Goal: Task Accomplishment & Management: Complete application form

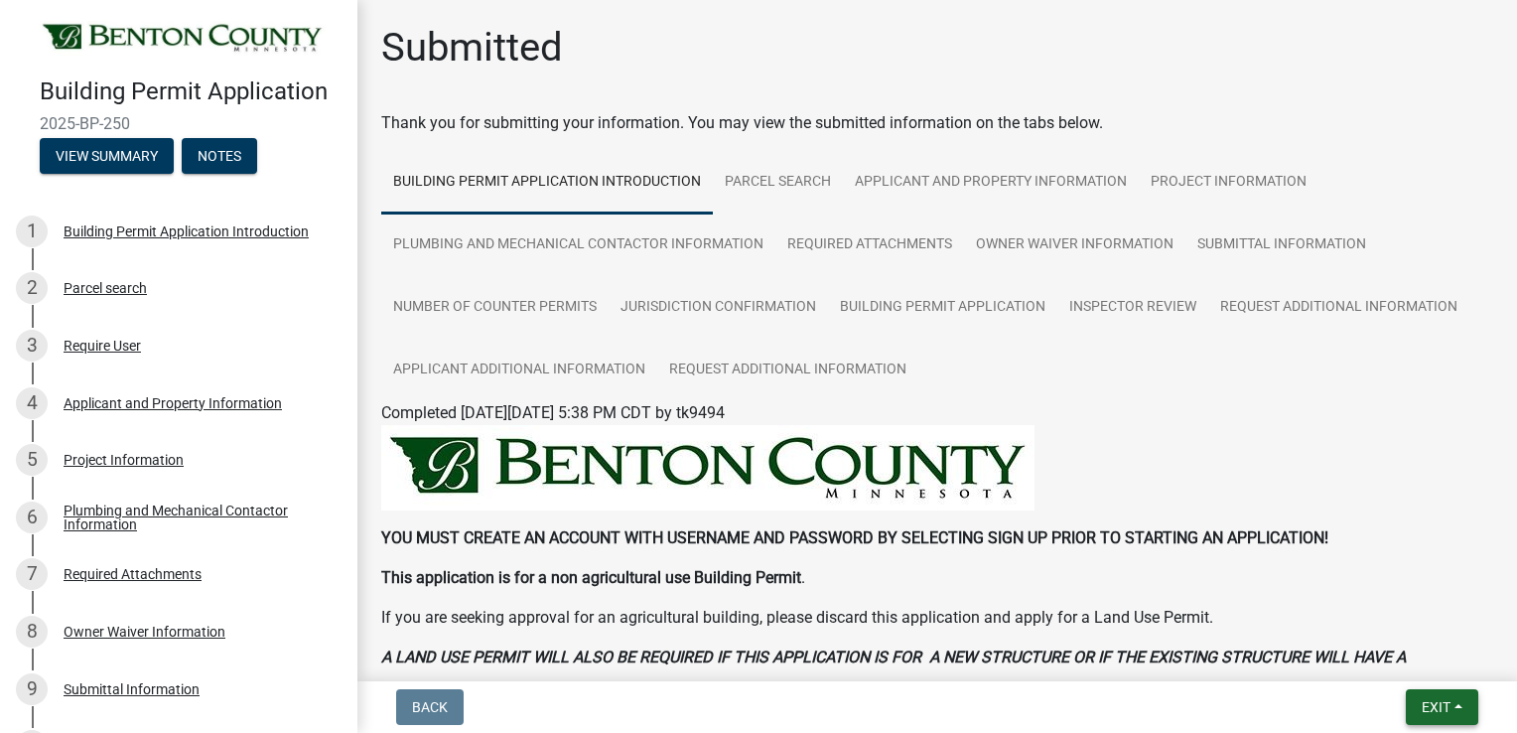
click at [1417, 706] on button "Exit" at bounding box center [1441, 707] width 72 height 36
click at [1362, 651] on button "Save & Exit" at bounding box center [1399, 655] width 159 height 48
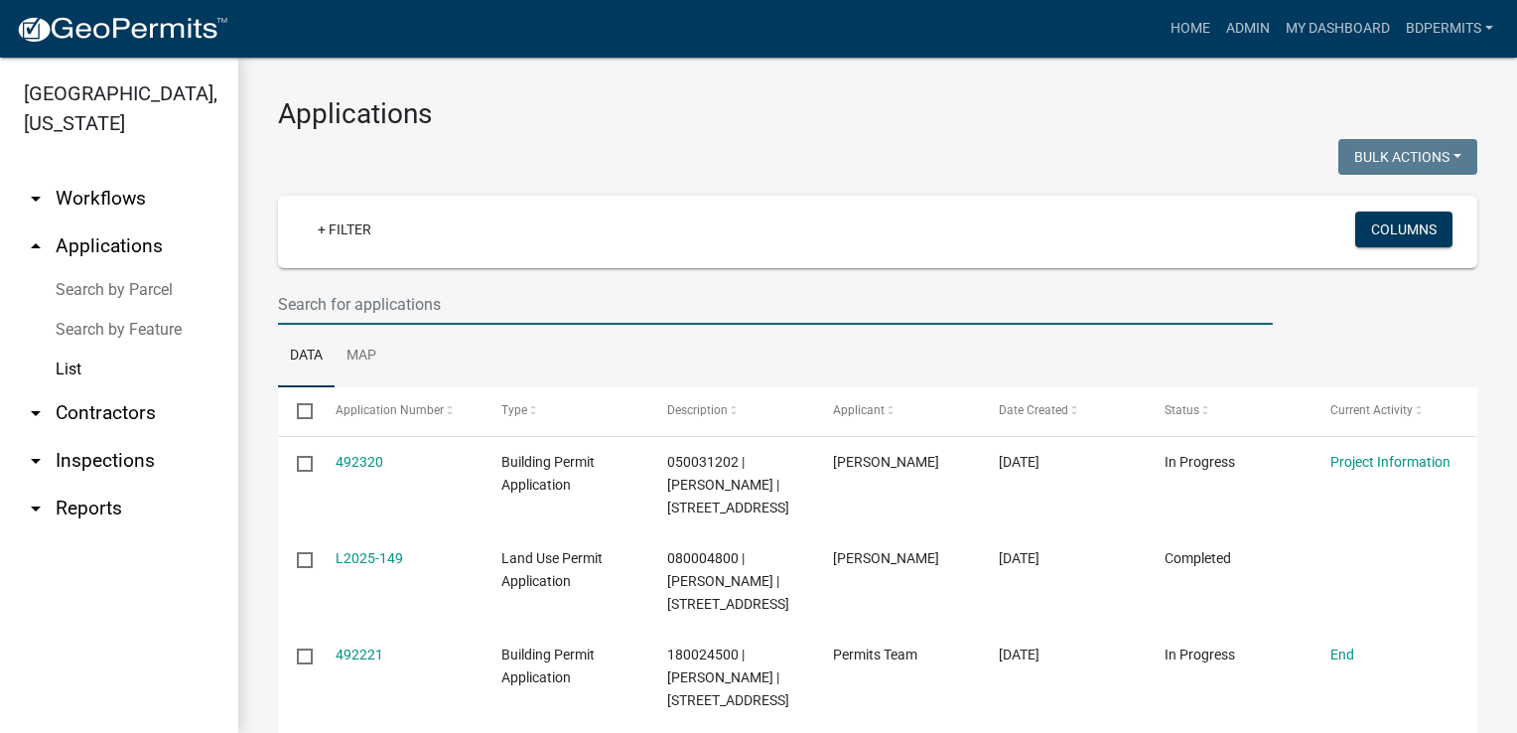
click at [403, 291] on input "text" at bounding box center [775, 304] width 995 height 41
type input "[PERSON_NAME]"
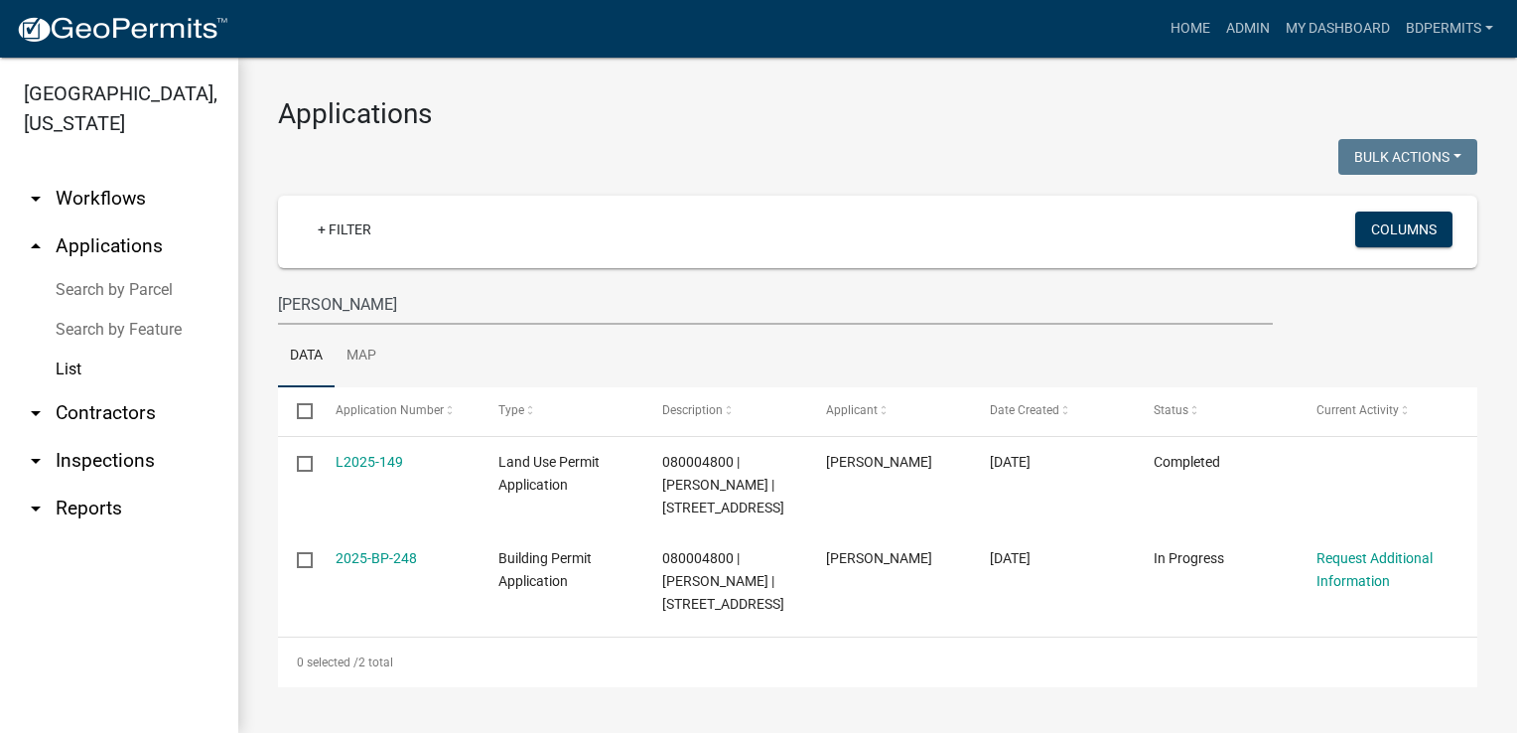
click at [393, 560] on link "2025-BP-248" at bounding box center [375, 558] width 81 height 16
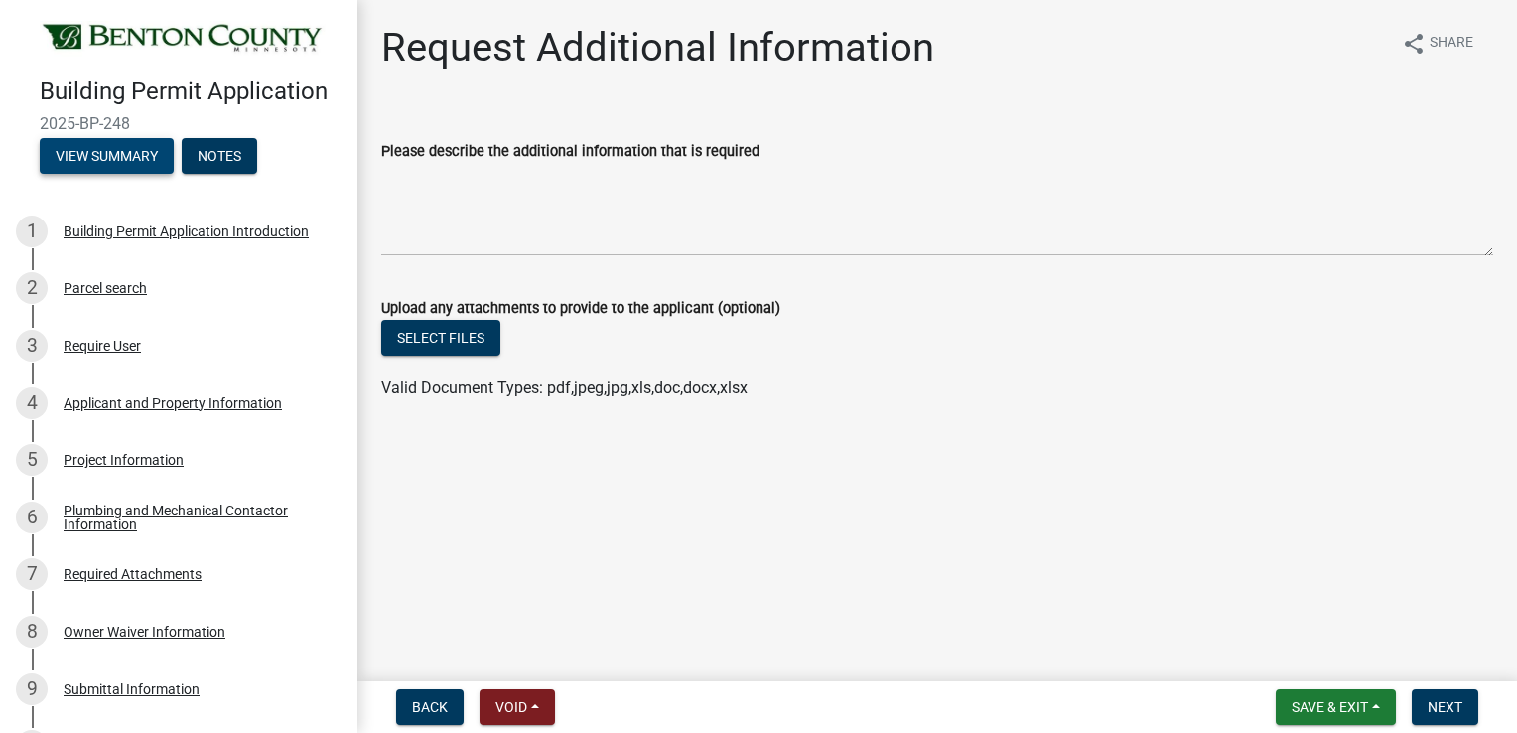
click at [127, 170] on button "View Summary" at bounding box center [107, 156] width 134 height 36
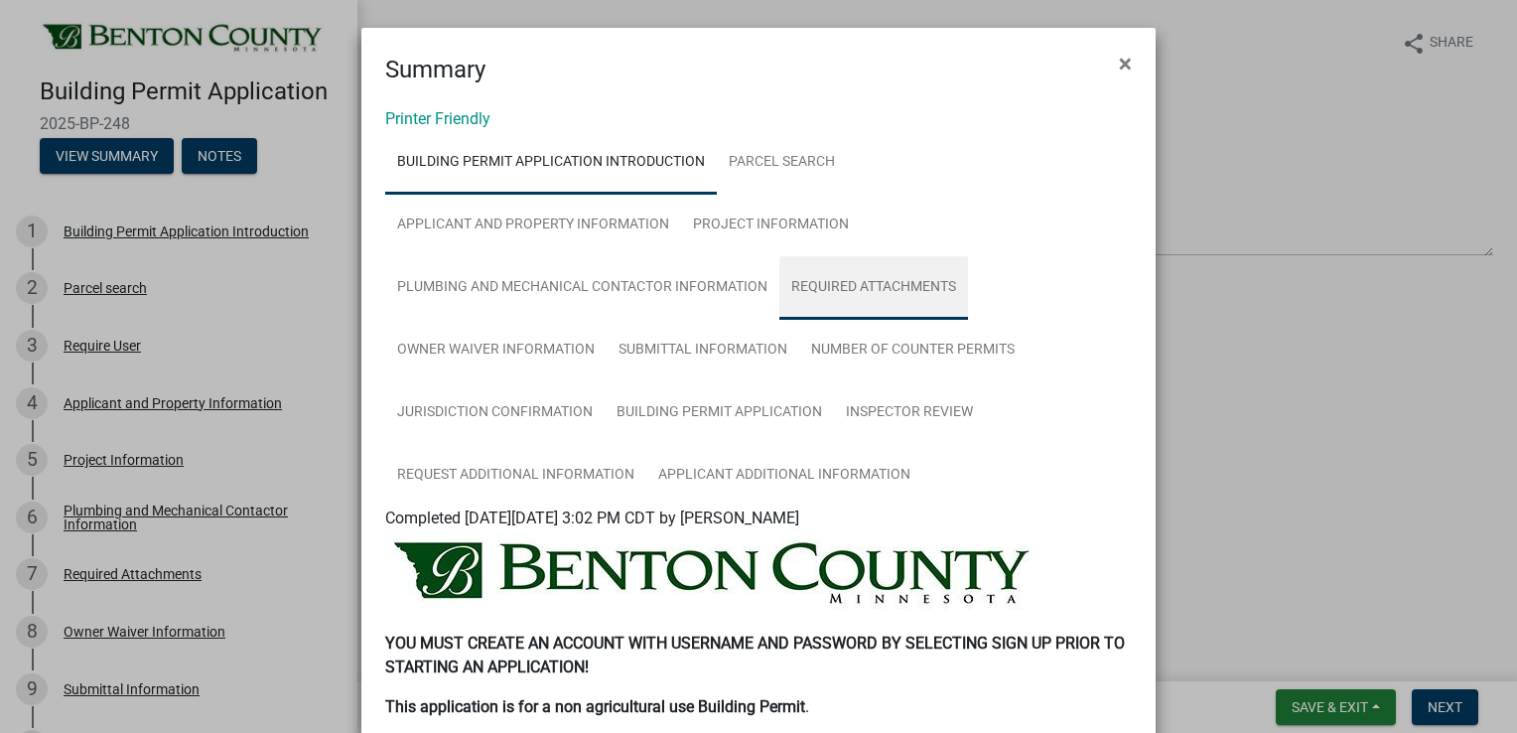
click at [878, 280] on link "Required Attachments" at bounding box center [873, 288] width 189 height 64
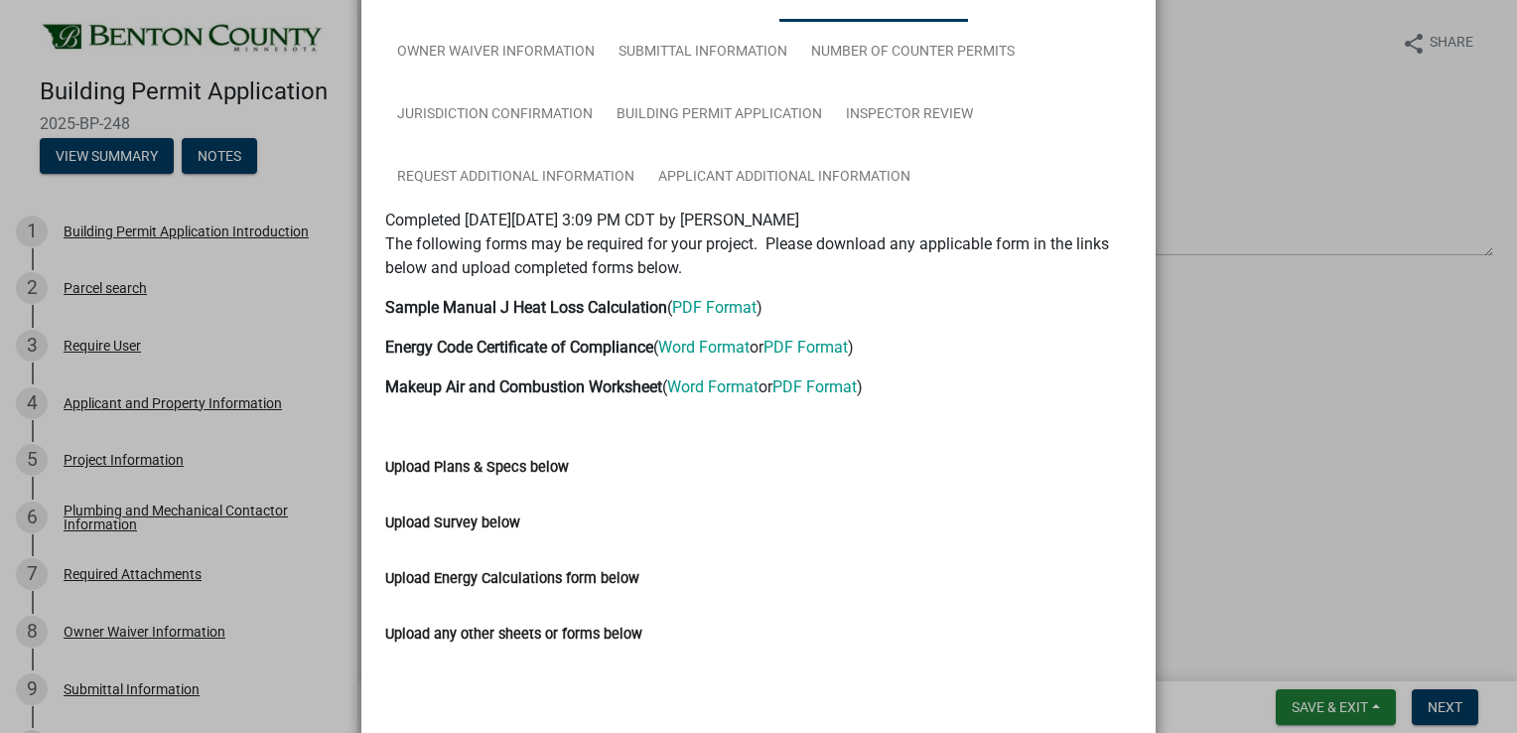
scroll to position [94, 0]
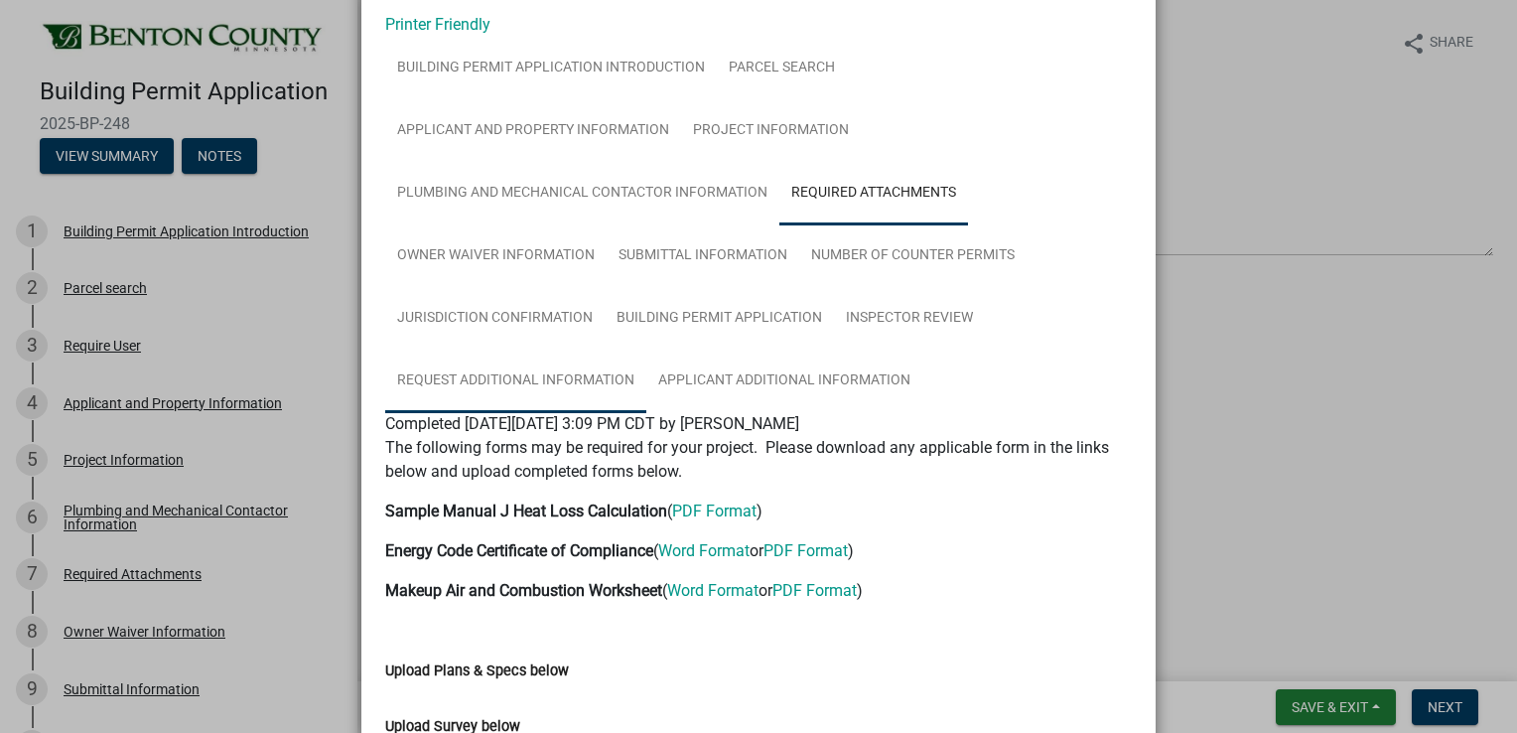
click at [523, 383] on link "Request Additional Information" at bounding box center [515, 381] width 261 height 64
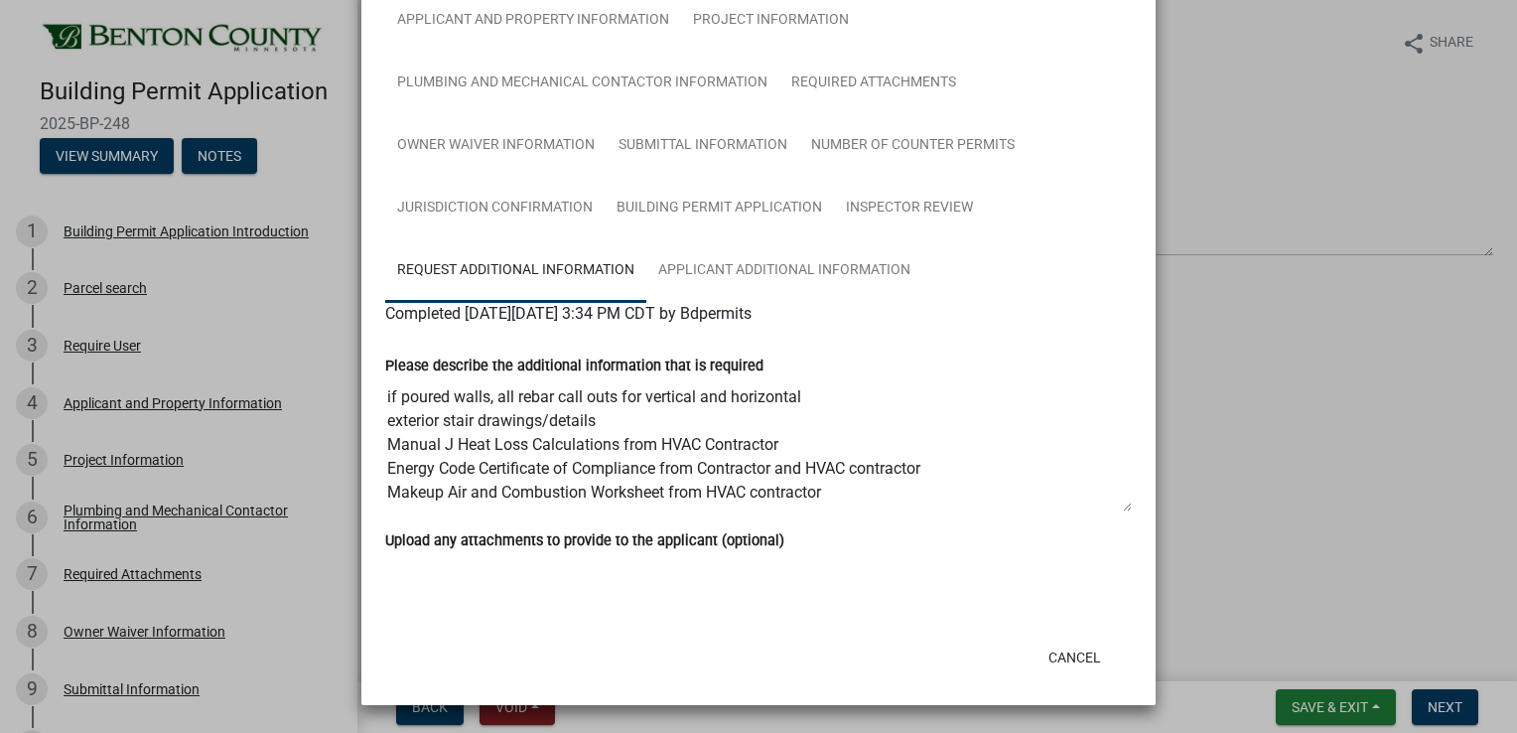
scroll to position [214, 0]
click at [746, 262] on link "Applicant Additional Information" at bounding box center [784, 271] width 276 height 64
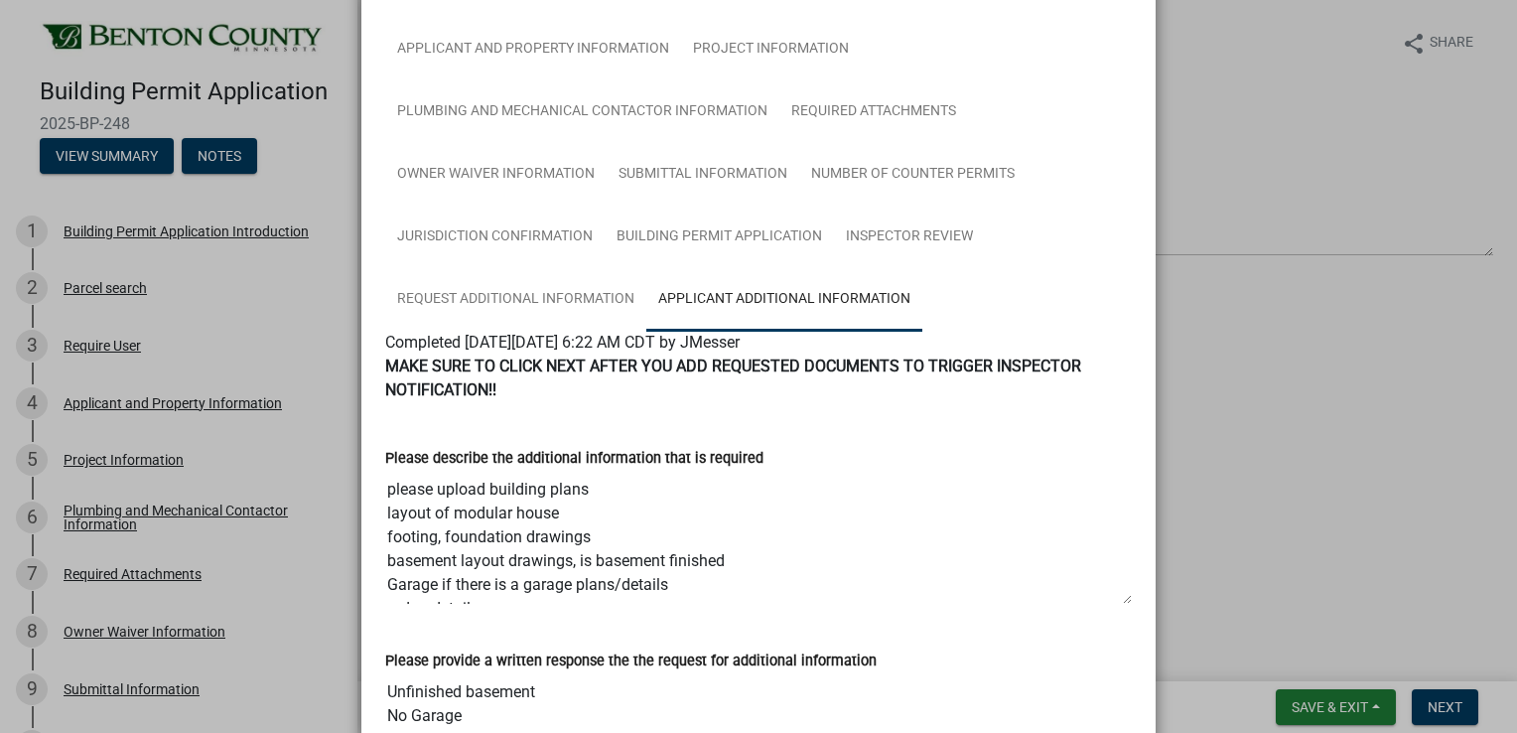
scroll to position [496, 0]
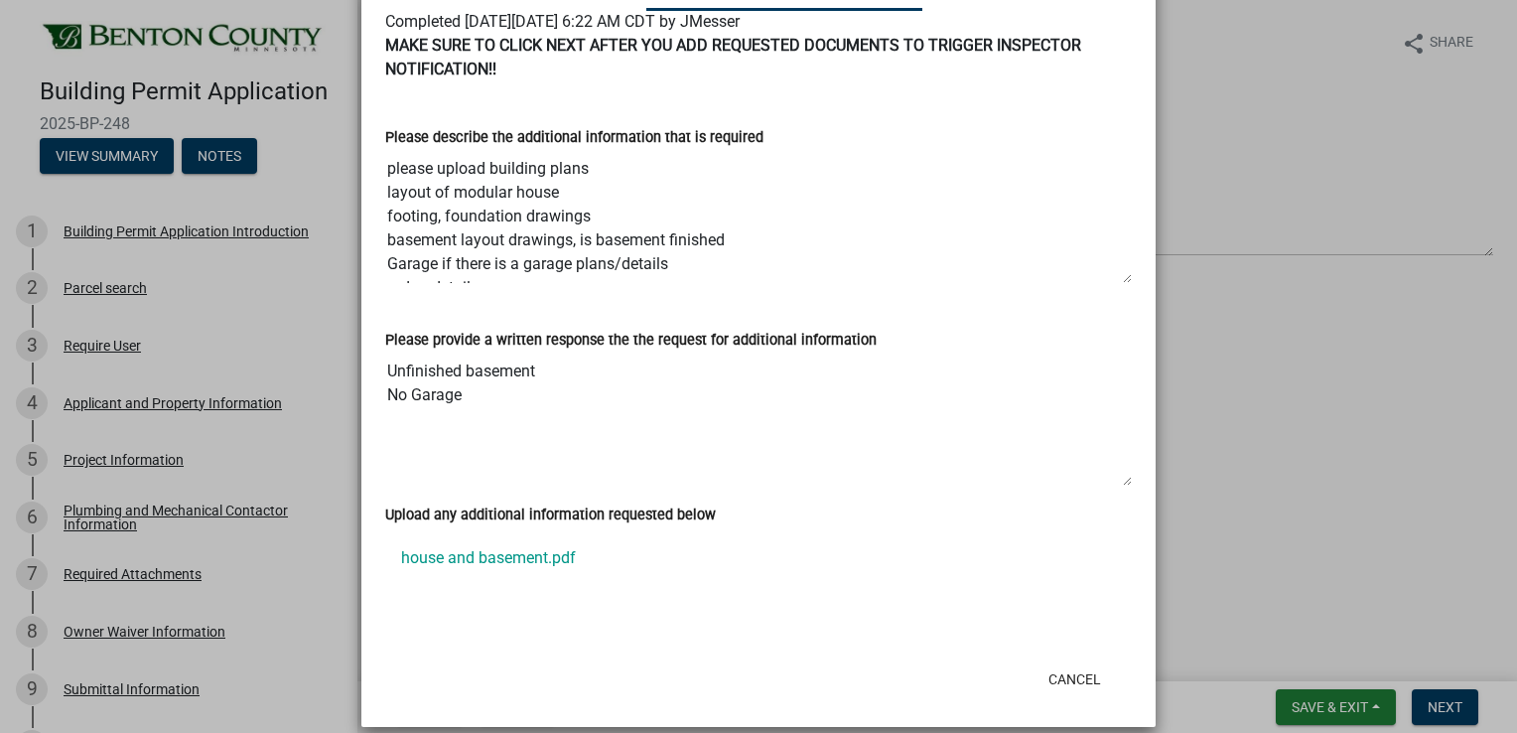
click at [533, 563] on link "house and basement.pdf" at bounding box center [758, 558] width 746 height 48
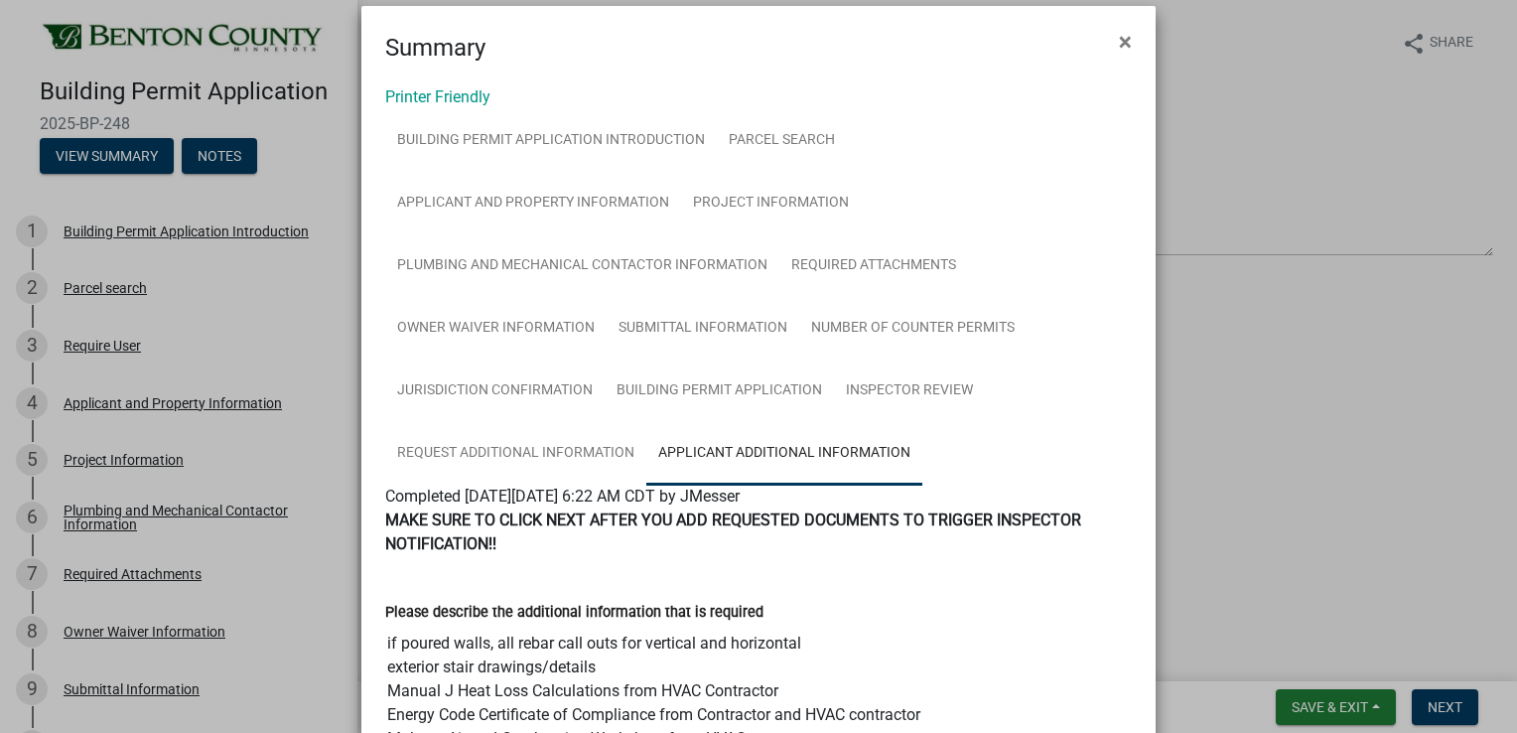
scroll to position [0, 0]
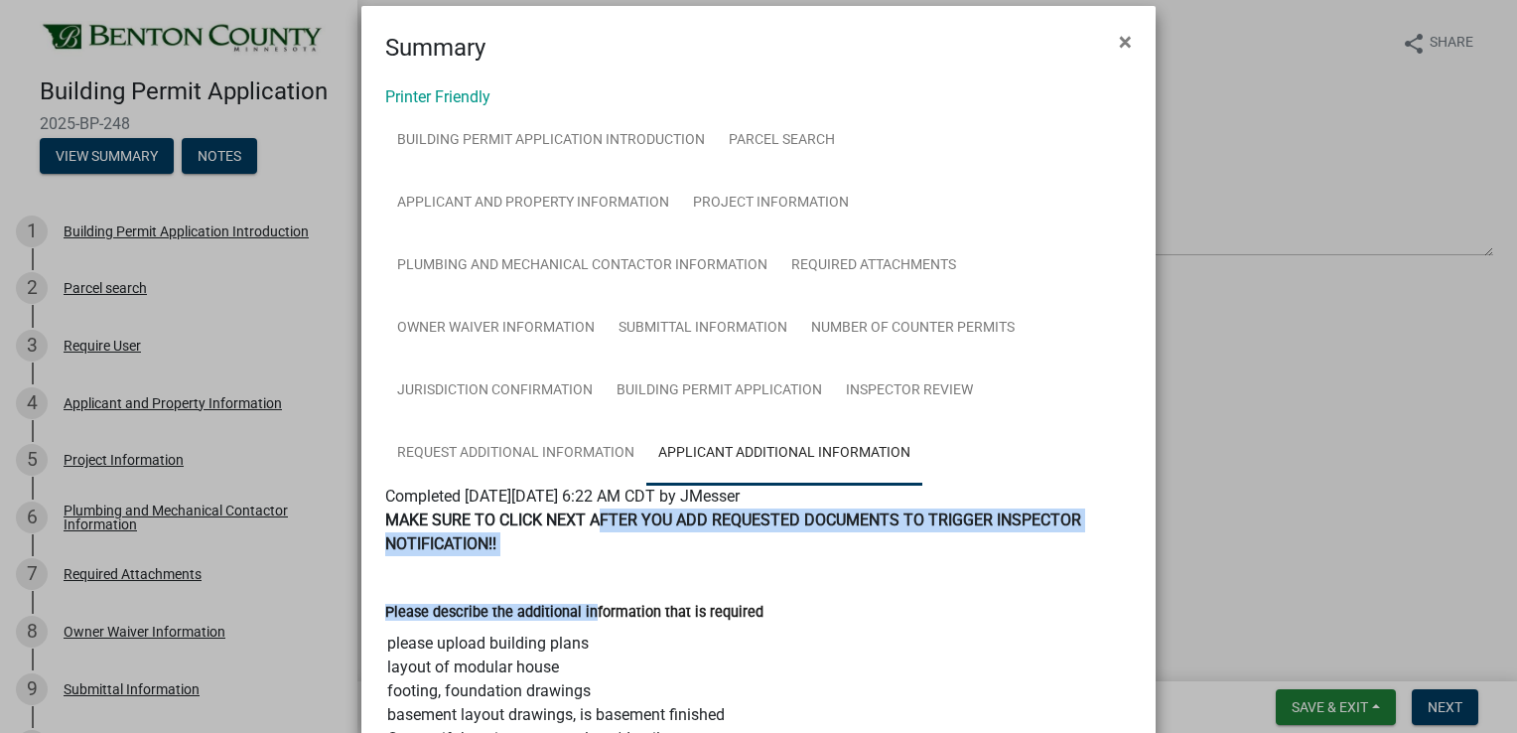
drag, startPoint x: 579, startPoint y: 616, endPoint x: 590, endPoint y: 520, distance: 96.9
drag, startPoint x: 590, startPoint y: 520, endPoint x: 619, endPoint y: 598, distance: 83.0
click at [620, 598] on div "Please describe the additional information that is required please upload build…" at bounding box center [758, 665] width 746 height 187
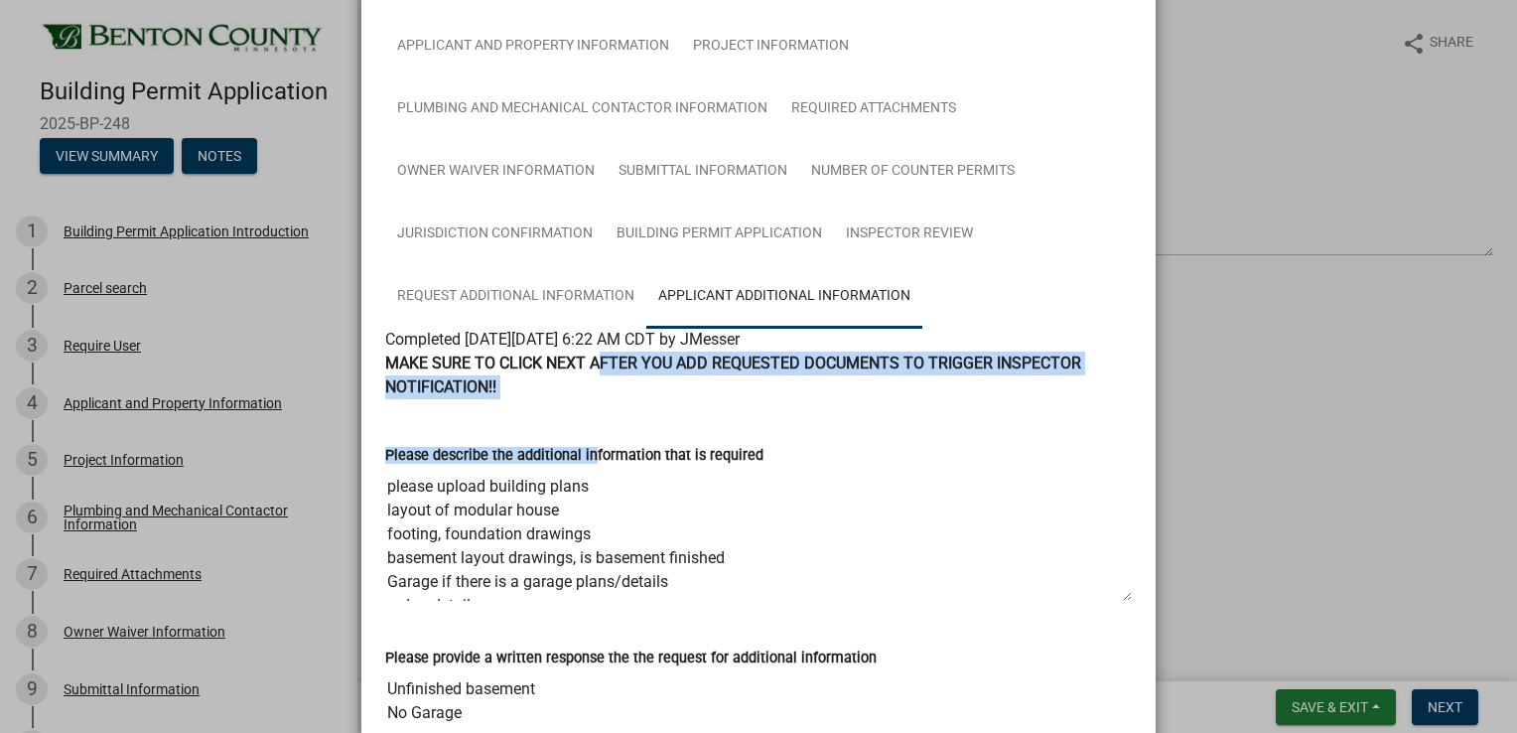
scroll to position [419, 0]
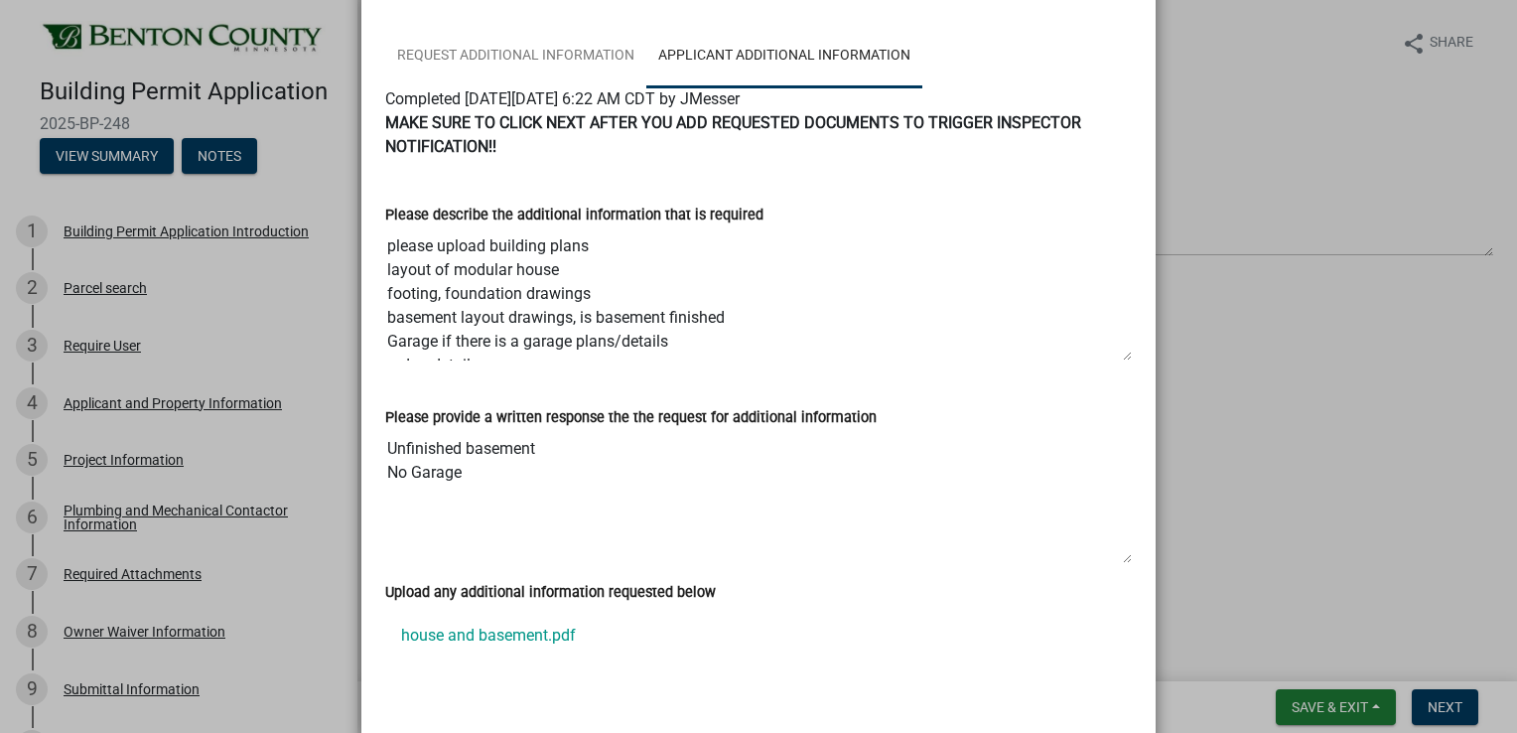
click at [376, 243] on div "Please describe the additional information that is required please upload build…" at bounding box center [758, 276] width 776 height 202
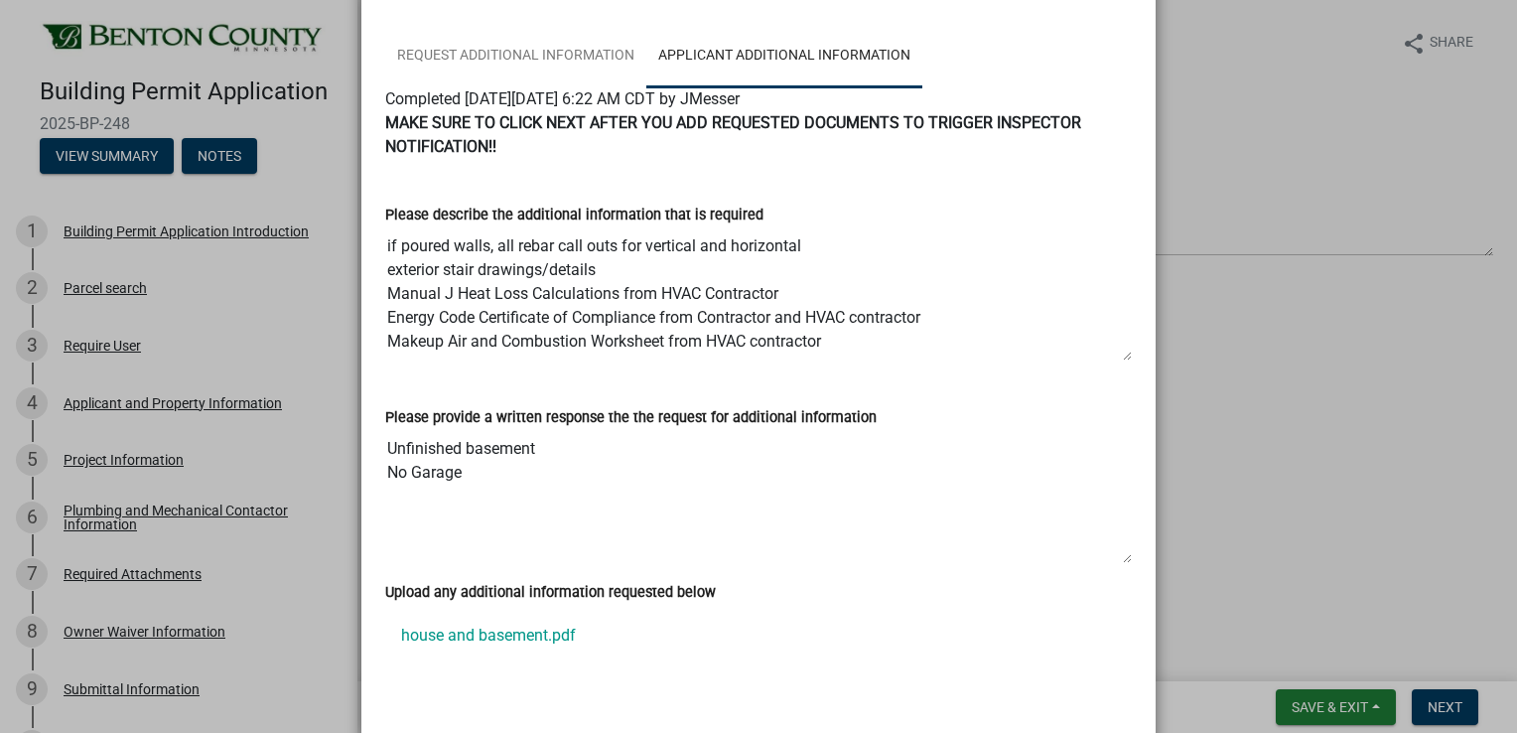
drag, startPoint x: 381, startPoint y: 248, endPoint x: 877, endPoint y: 310, distance: 500.1
click at [877, 310] on textarea "please upload building plans layout of modular house footing, foundation drawin…" at bounding box center [758, 293] width 746 height 135
click at [832, 277] on textarea "please upload building plans layout of modular house footing, foundation drawin…" at bounding box center [758, 293] width 746 height 135
click at [832, 271] on textarea "please upload building plans layout of modular house footing, foundation drawin…" at bounding box center [758, 293] width 746 height 135
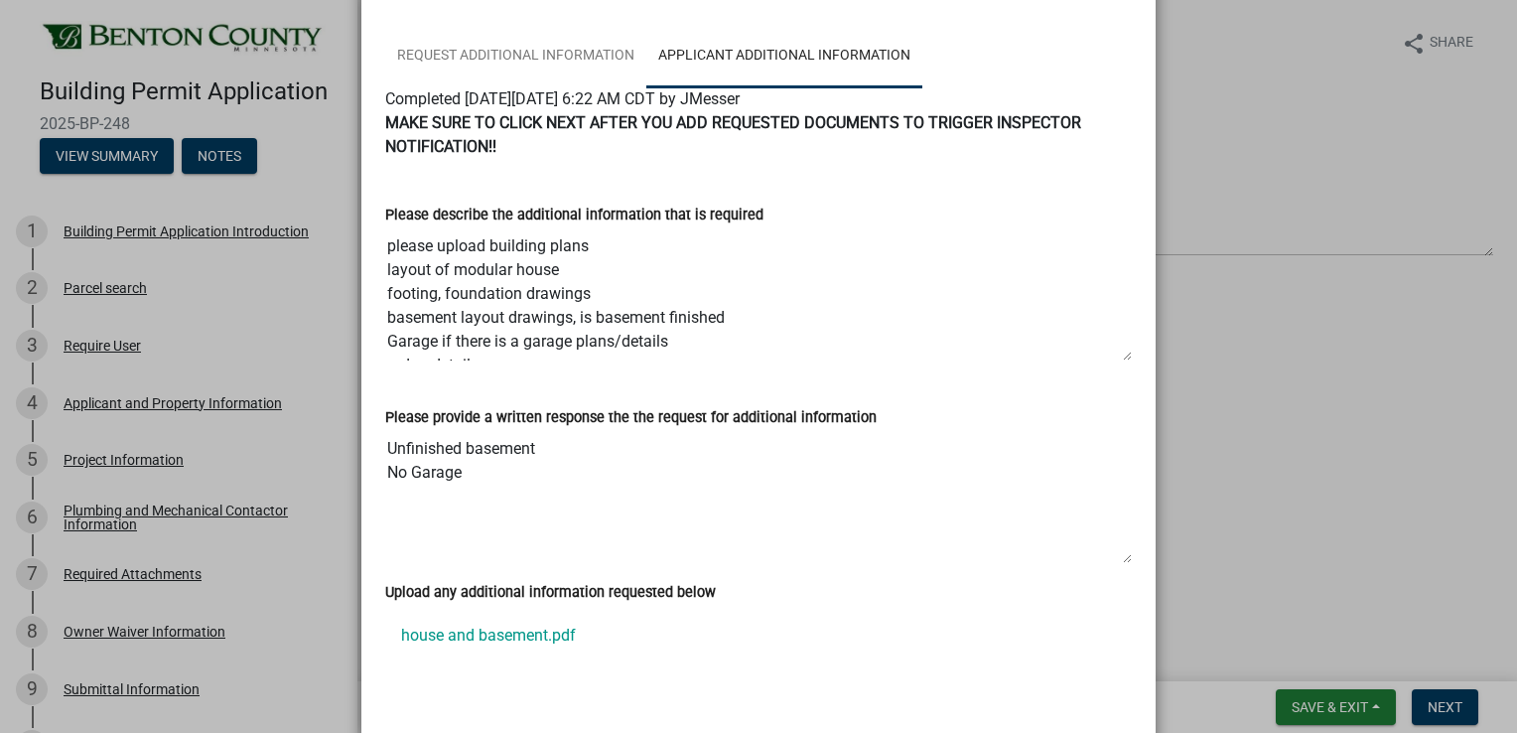
drag, startPoint x: 825, startPoint y: 274, endPoint x: 346, endPoint y: 202, distance: 483.7
click at [346, 202] on ngb-modal-window "Summary × Printer Friendly Building Permit Application Introduction Parcel sear…" at bounding box center [758, 366] width 1517 height 733
click at [87, 181] on ngb-modal-window "Summary × Printer Friendly Building Permit Application Introduction Parcel sear…" at bounding box center [758, 366] width 1517 height 733
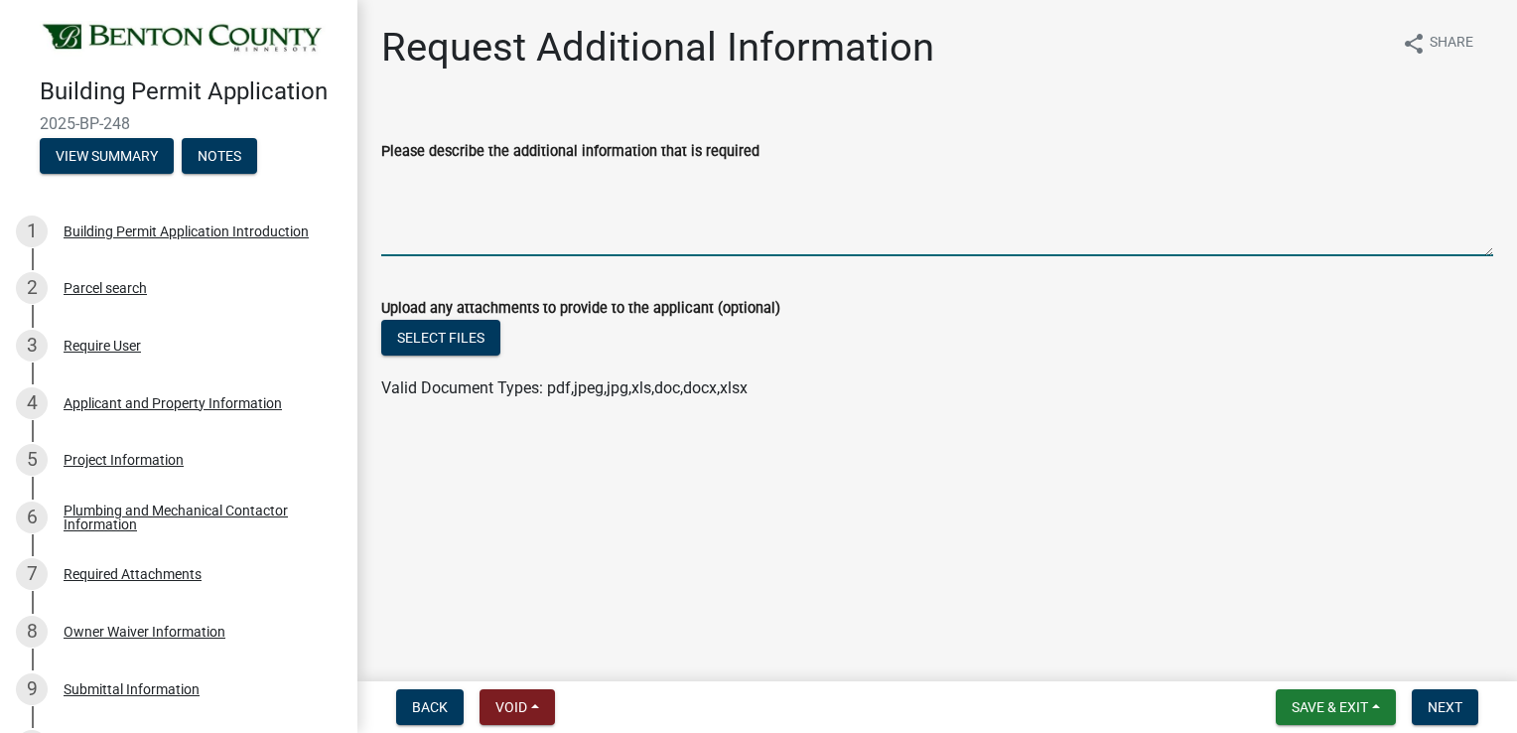
click at [453, 173] on textarea "Please describe the additional information that is required" at bounding box center [937, 209] width 1112 height 93
paste textarea "please upload building plans layout of modular house footing, foundation drawin…"
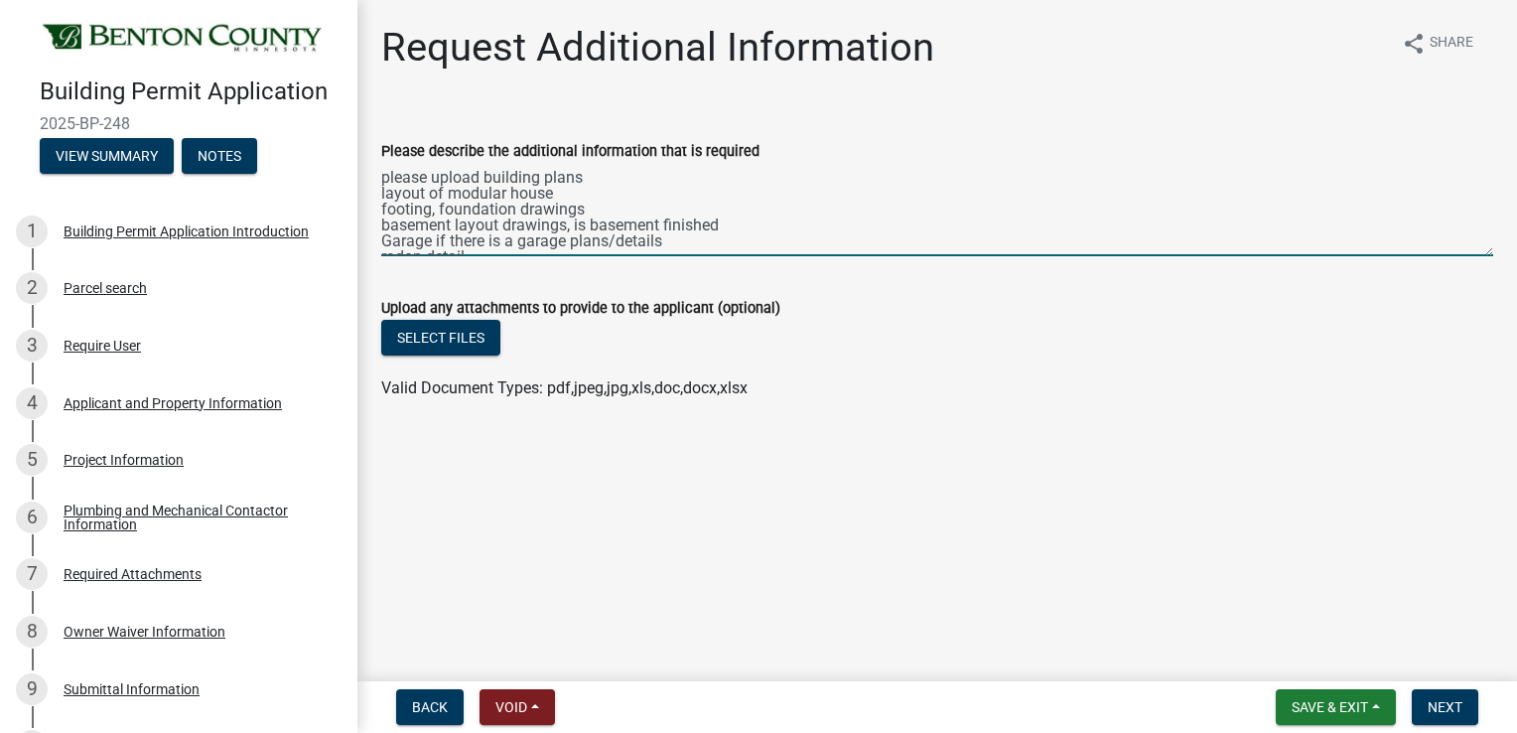
click at [584, 177] on textarea "please upload building plans layout of modular house footing, foundation drawin…" at bounding box center [937, 209] width 1112 height 93
click at [562, 193] on textarea "please upload building plans I received these layout of modular house footing, …" at bounding box center [937, 209] width 1112 height 93
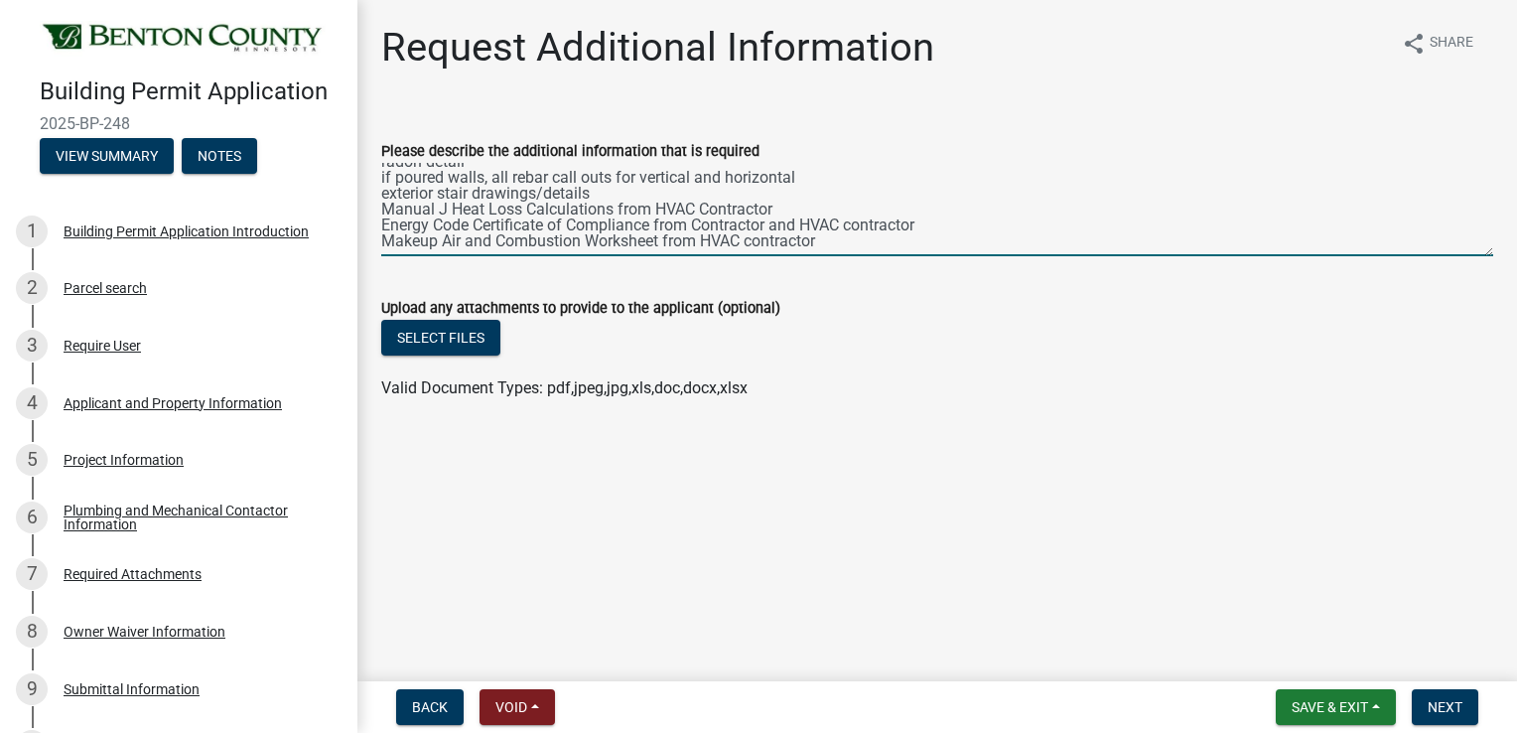
scroll to position [127, 0]
click at [838, 220] on textarea "please upload building plans I received these layout of modular house I receive…" at bounding box center [937, 209] width 1112 height 93
click at [836, 210] on textarea "please upload building plans I received these layout of modular house I receive…" at bounding box center [937, 209] width 1112 height 93
type textarea "please upload building plans I received these layout of modular house I receive…"
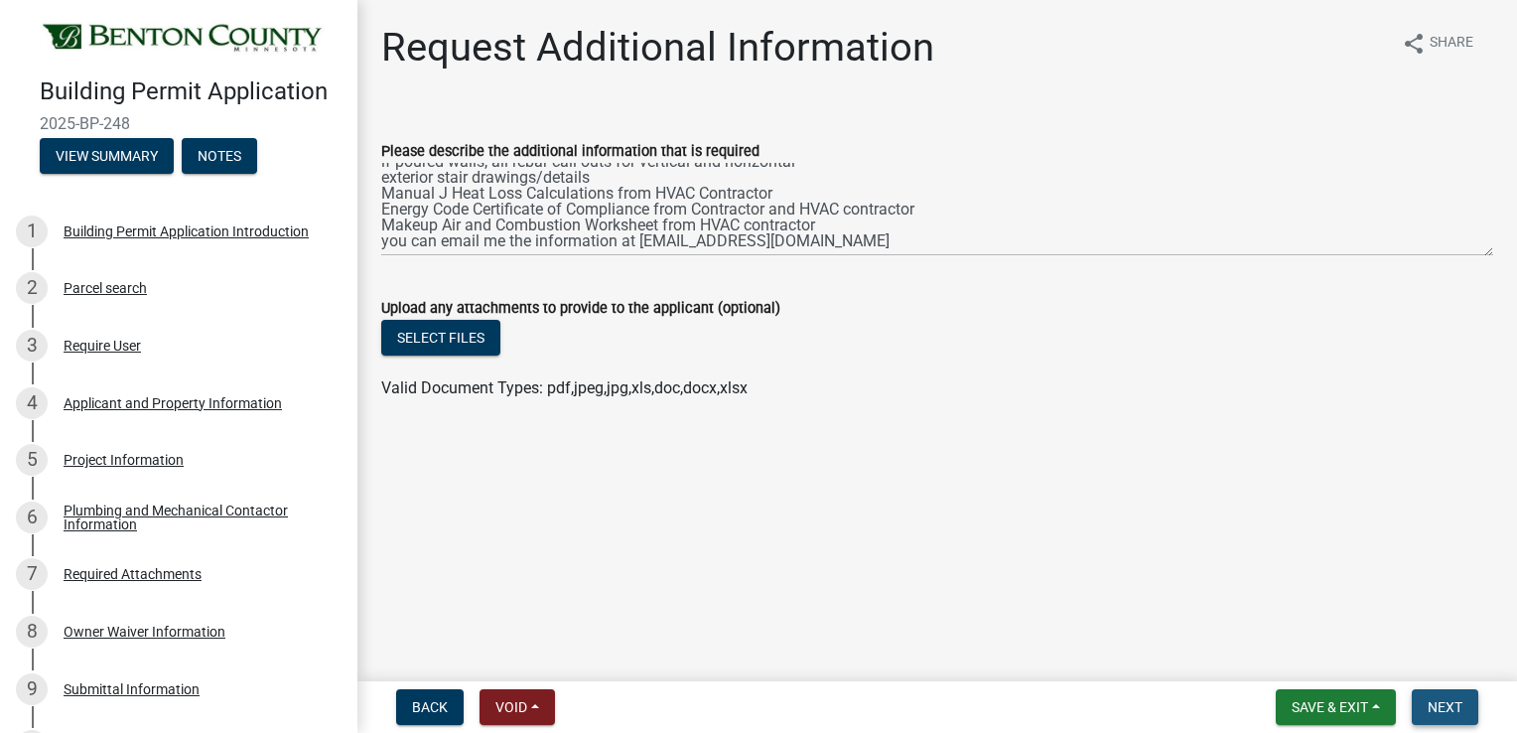
click at [1450, 705] on span "Next" at bounding box center [1444, 707] width 35 height 16
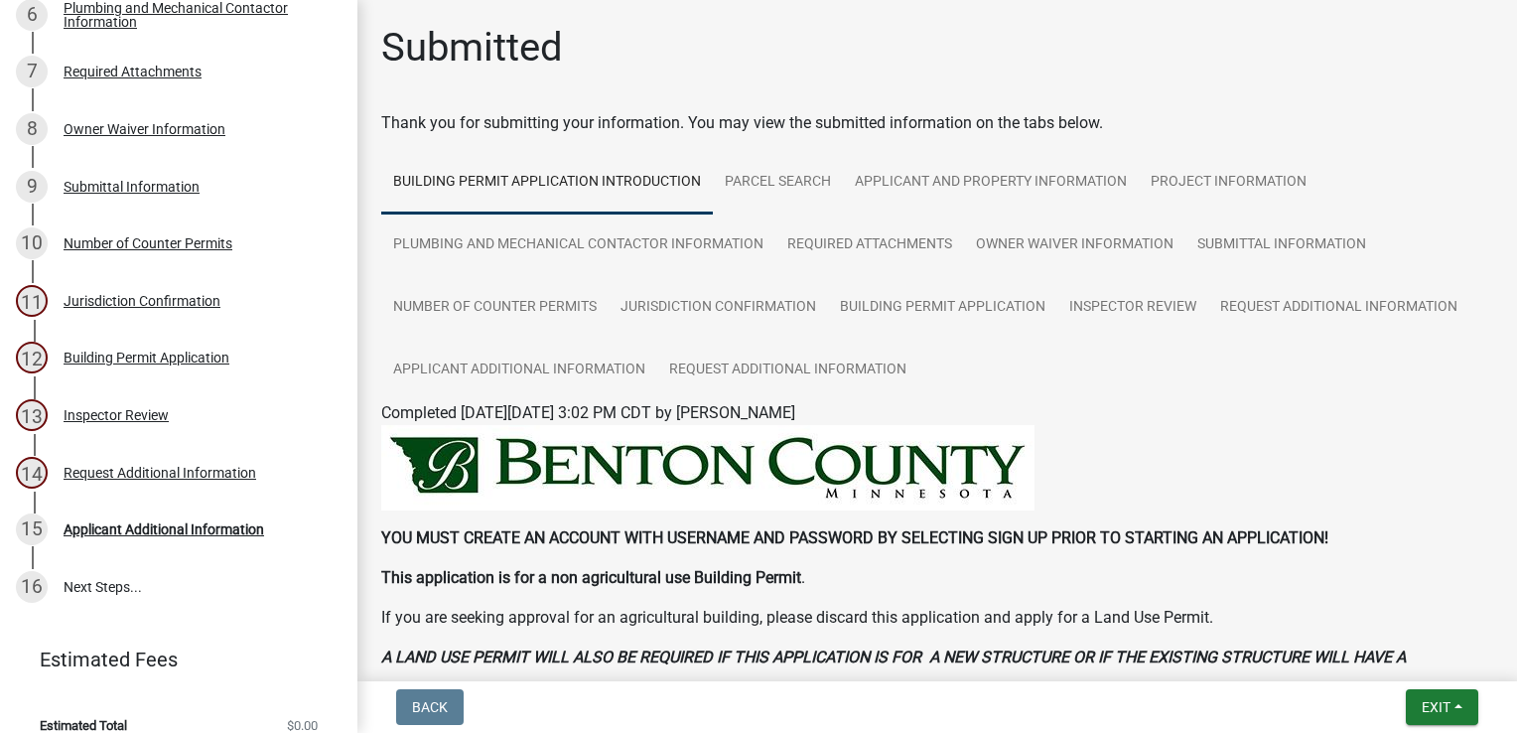
scroll to position [551, 0]
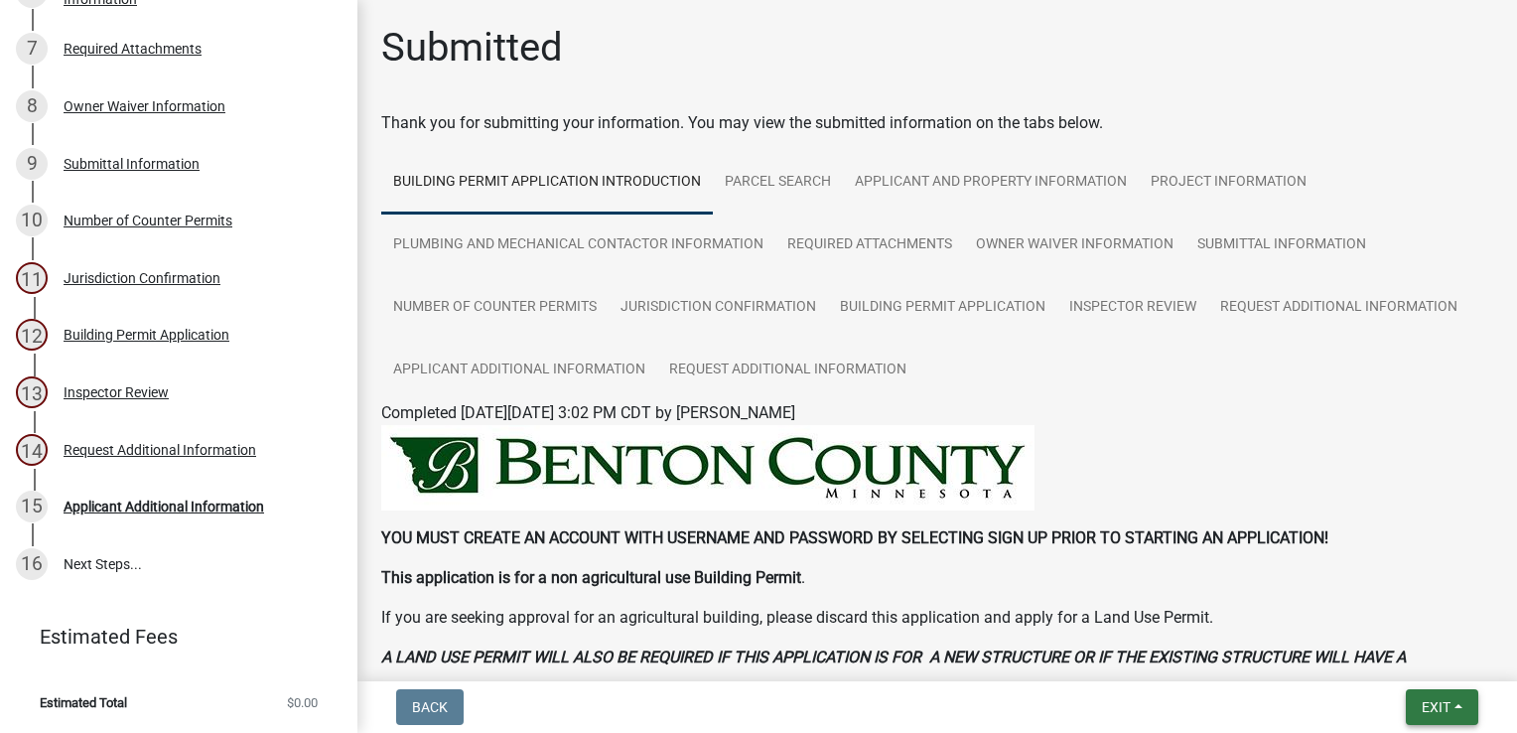
click at [1425, 703] on span "Exit" at bounding box center [1435, 707] width 29 height 16
click at [1389, 654] on button "Save & Exit" at bounding box center [1399, 655] width 159 height 48
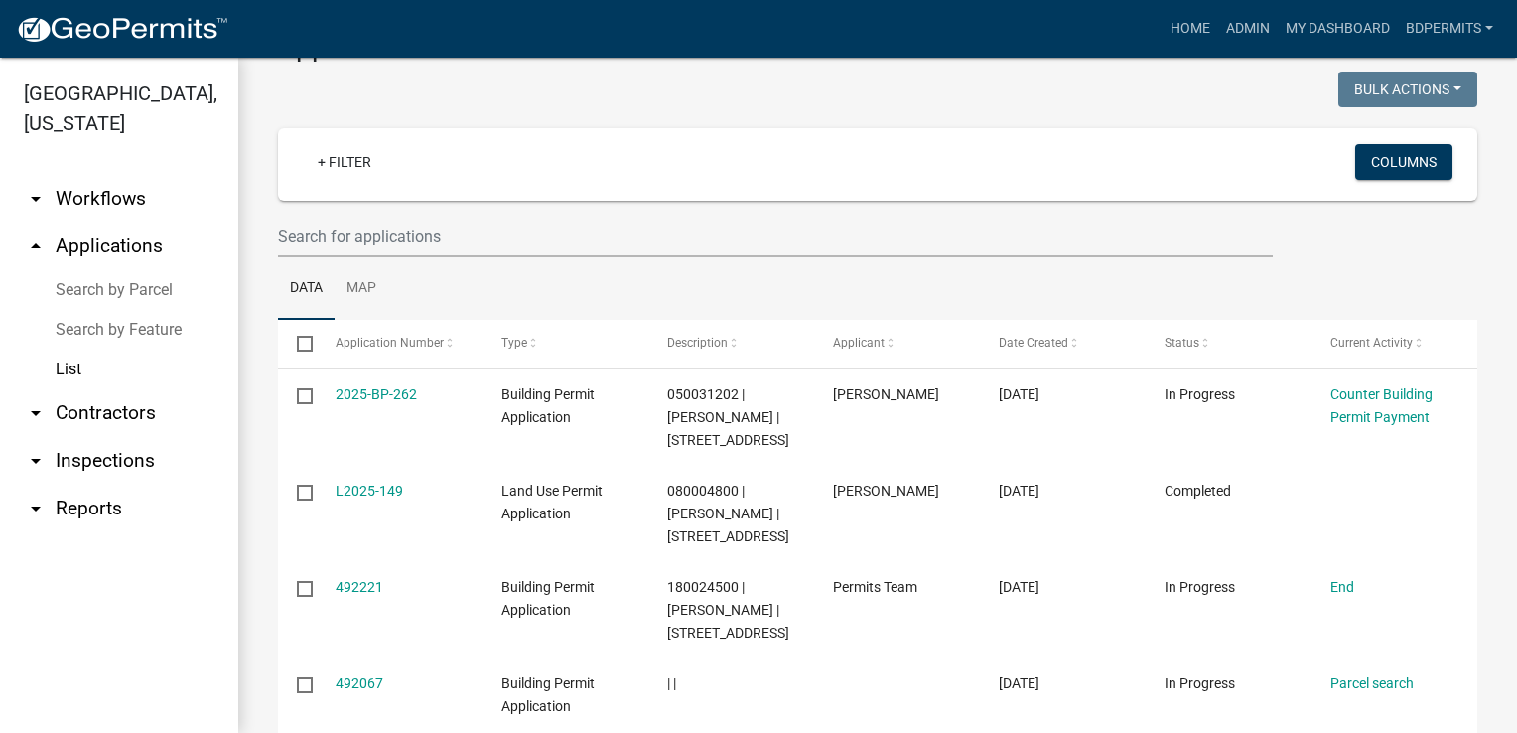
scroll to position [99, 0]
